Goal: Navigation & Orientation: Understand site structure

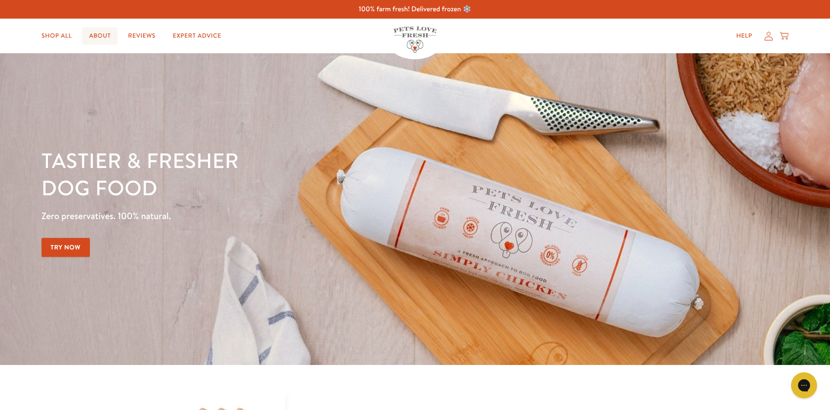
click at [95, 32] on link "About" at bounding box center [99, 35] width 35 height 17
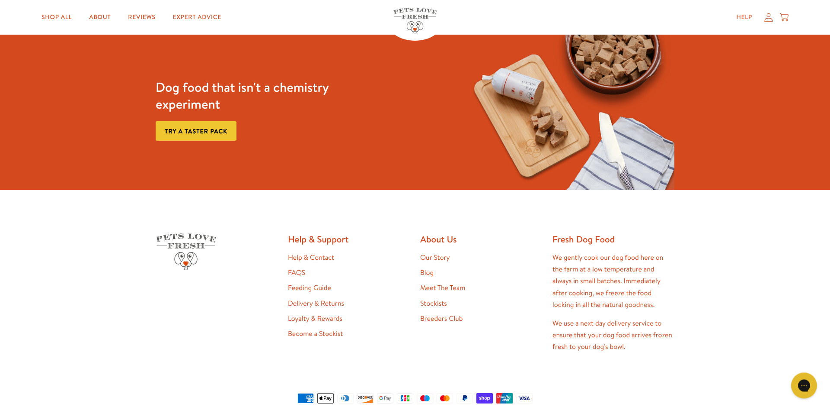
scroll to position [2321, 0]
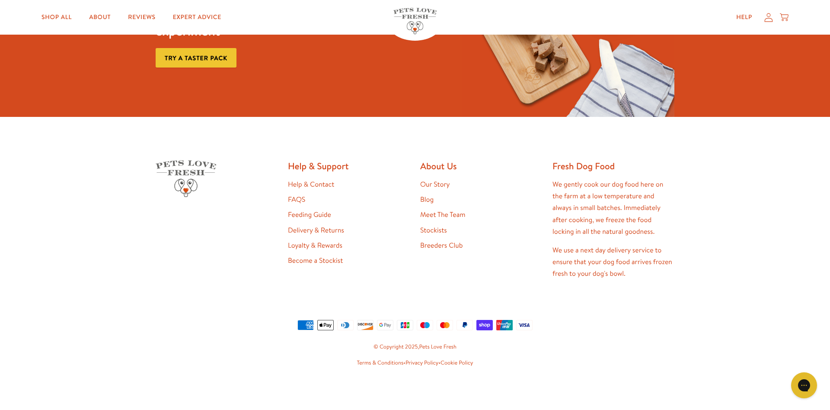
click at [324, 184] on link "Help & Contact" at bounding box center [311, 185] width 46 height 10
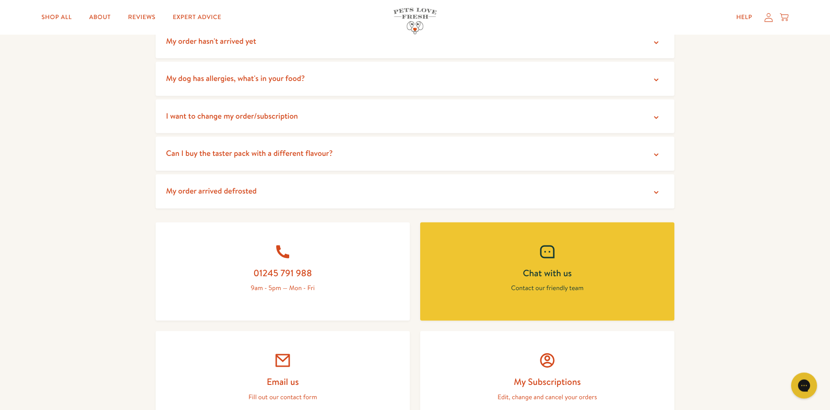
scroll to position [132, 0]
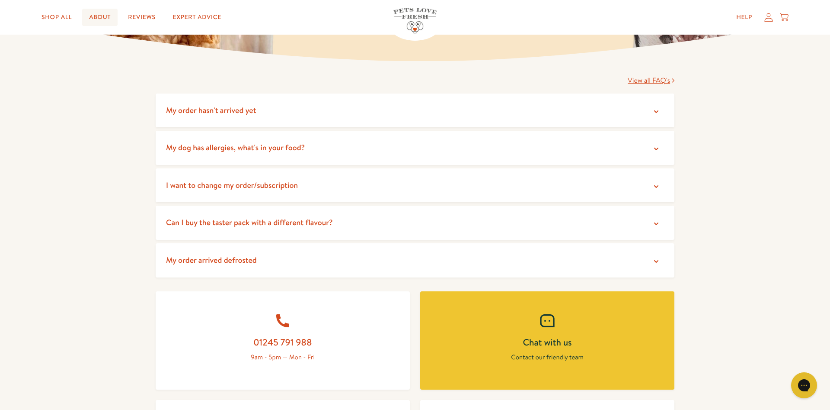
click at [91, 16] on link "About" at bounding box center [99, 17] width 35 height 17
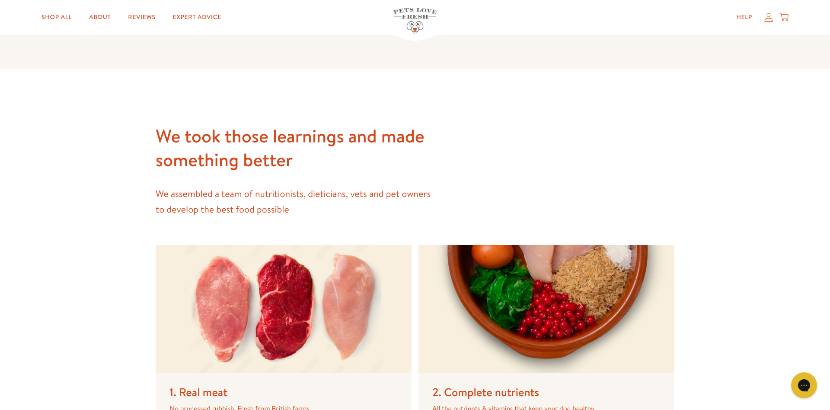
scroll to position [1235, 0]
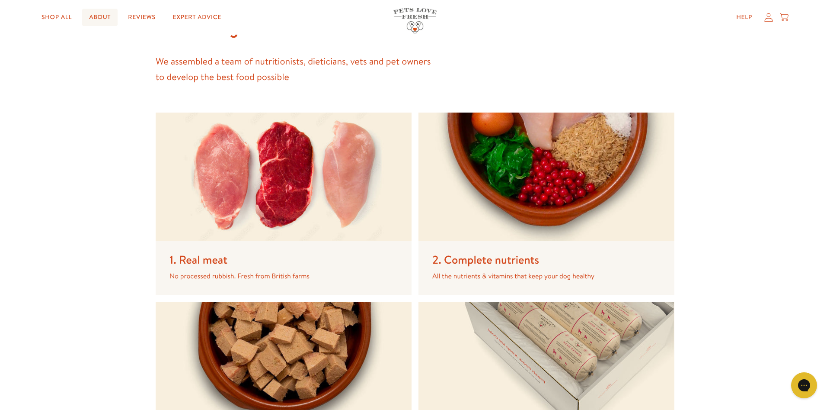
click at [100, 16] on link "About" at bounding box center [99, 17] width 35 height 17
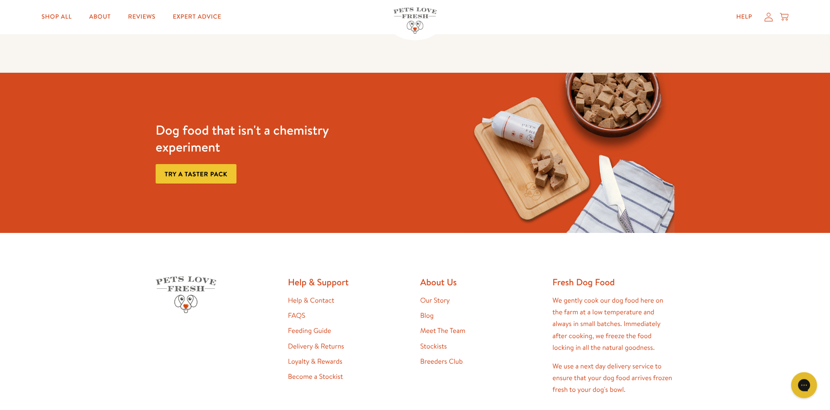
scroll to position [2250, 0]
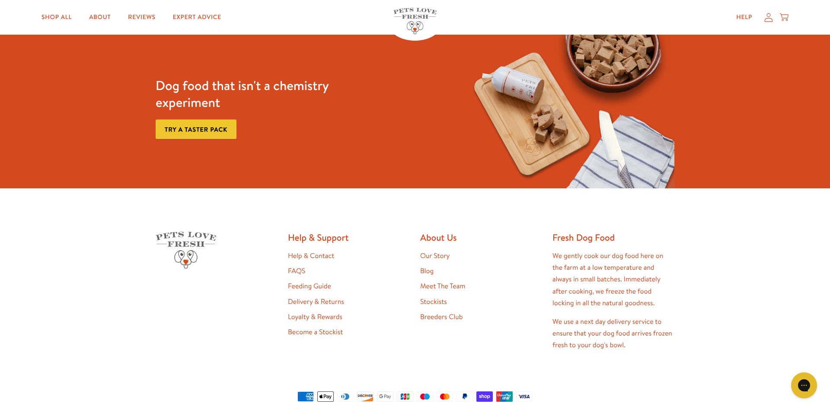
click at [440, 286] on link "Meet The Team" at bounding box center [442, 286] width 45 height 10
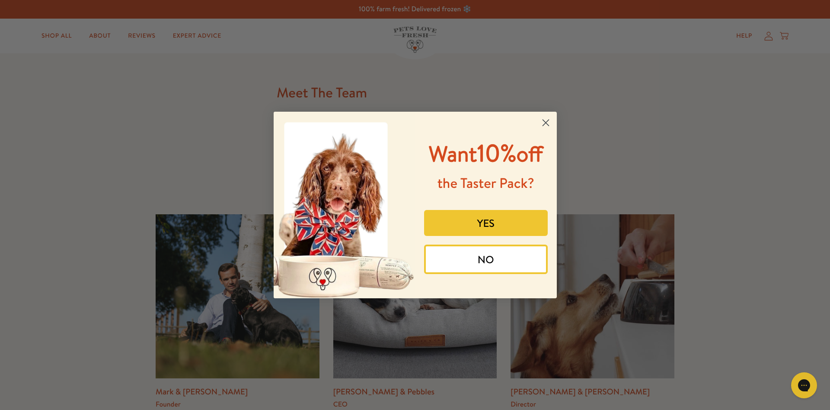
click at [551, 115] on circle "Close dialog" at bounding box center [546, 122] width 14 height 14
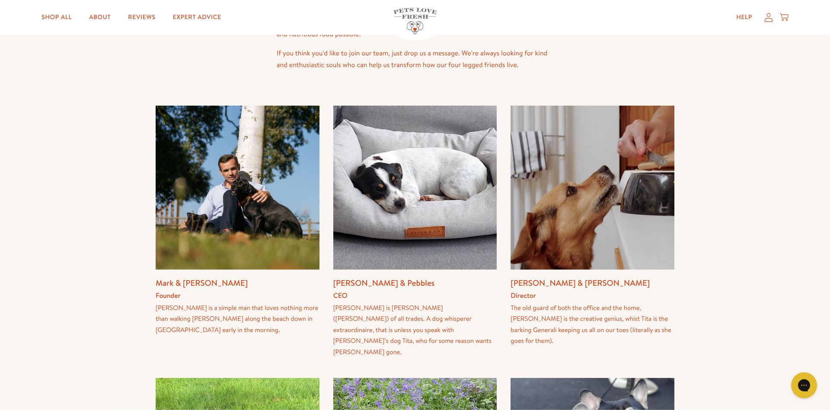
scroll to position [44, 0]
